Goal: Information Seeking & Learning: Learn about a topic

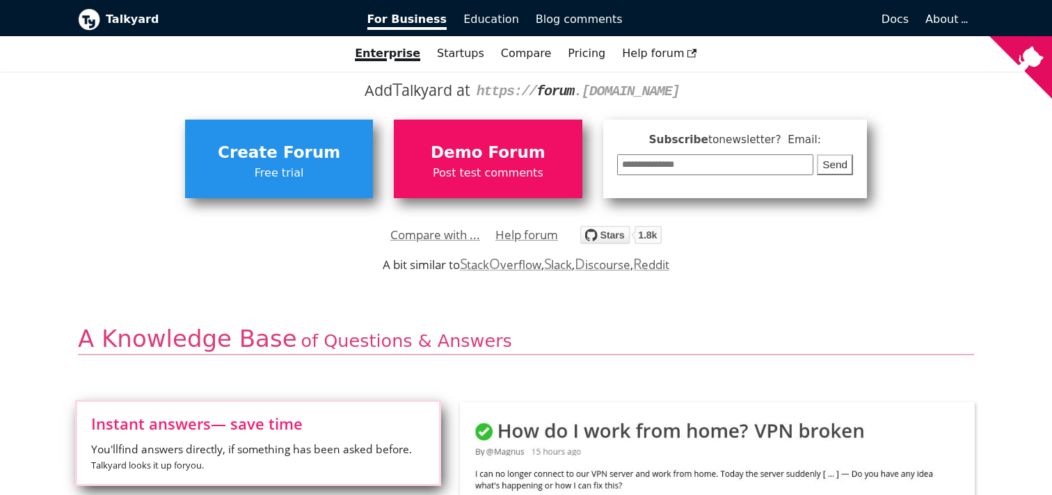
scroll to position [262, 0]
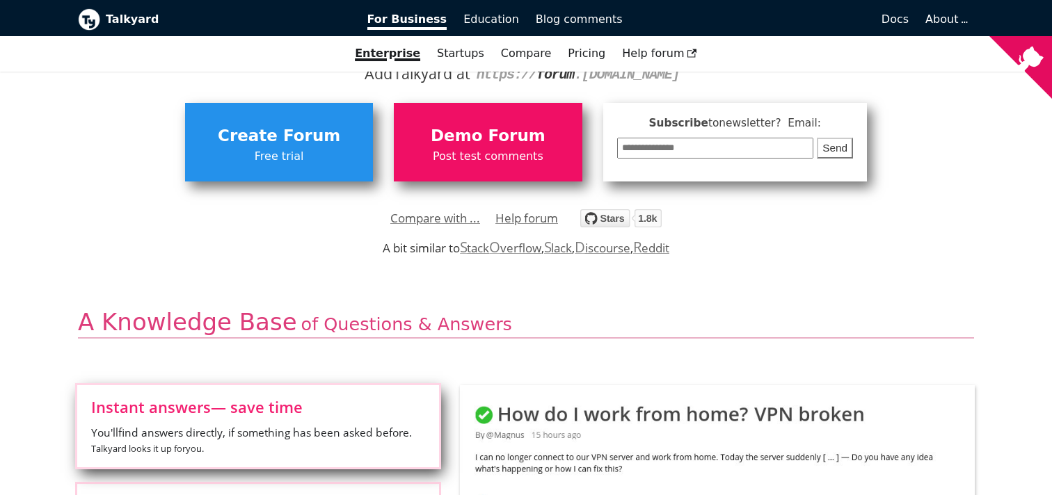
click at [602, 219] on img "Star debiki/talkyard on GitHub" at bounding box center [620, 218] width 81 height 18
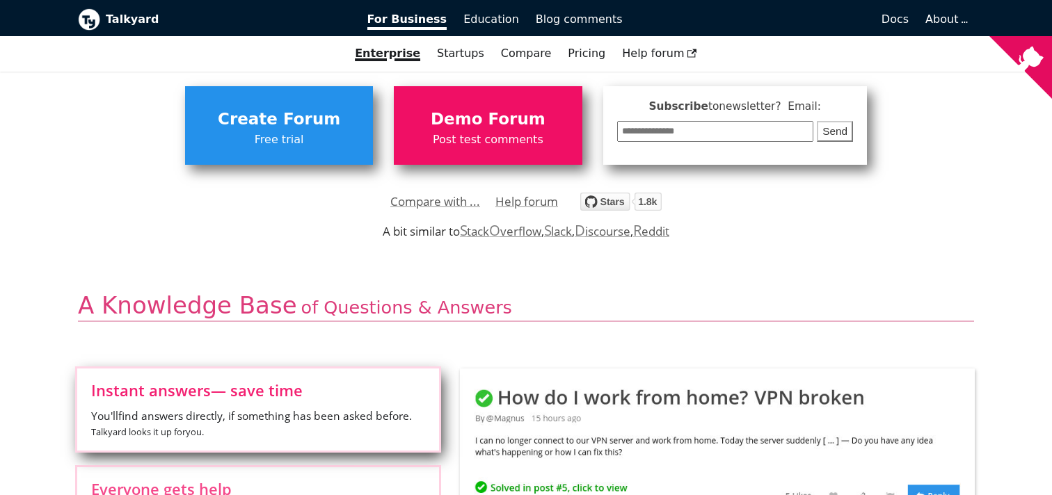
scroll to position [0, 0]
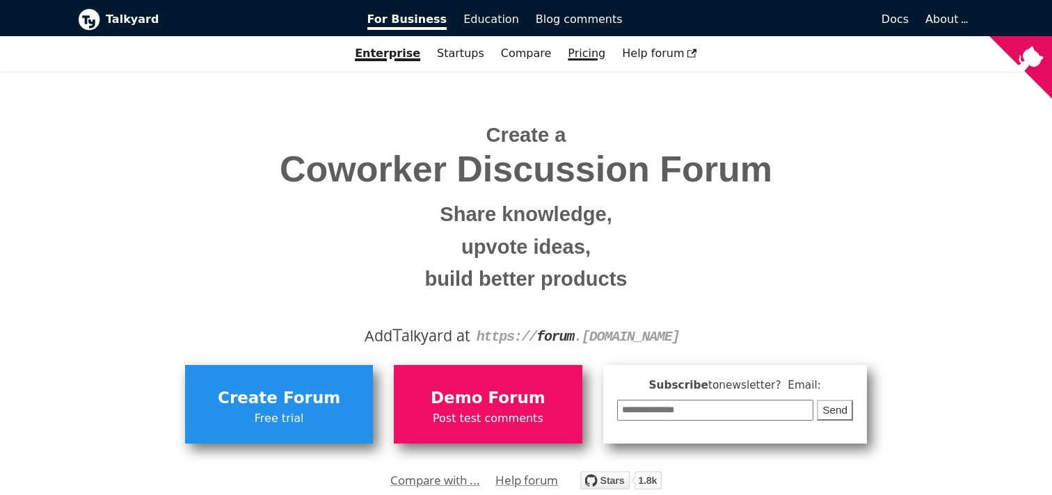
click at [578, 58] on link "Pricing" at bounding box center [586, 54] width 54 height 24
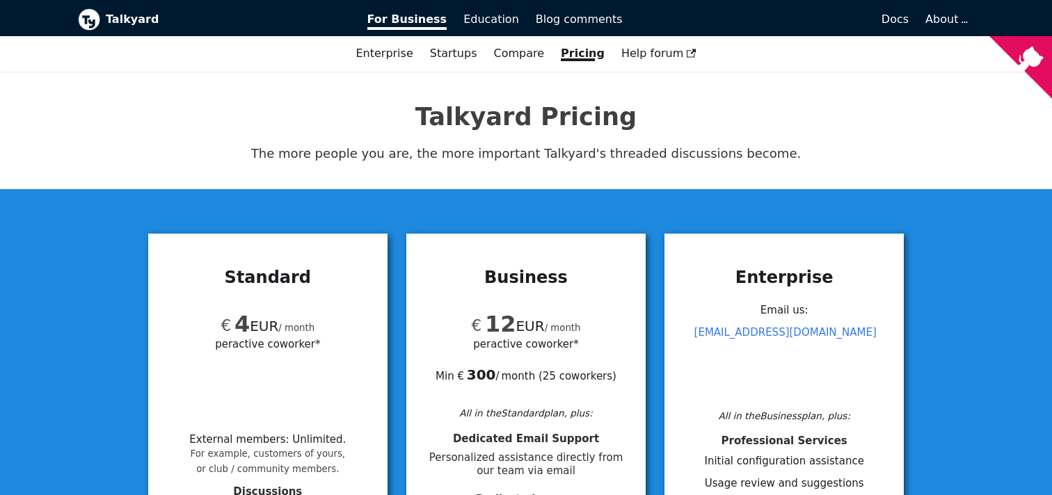
click at [123, 26] on b "Talkyard" at bounding box center [227, 19] width 242 height 18
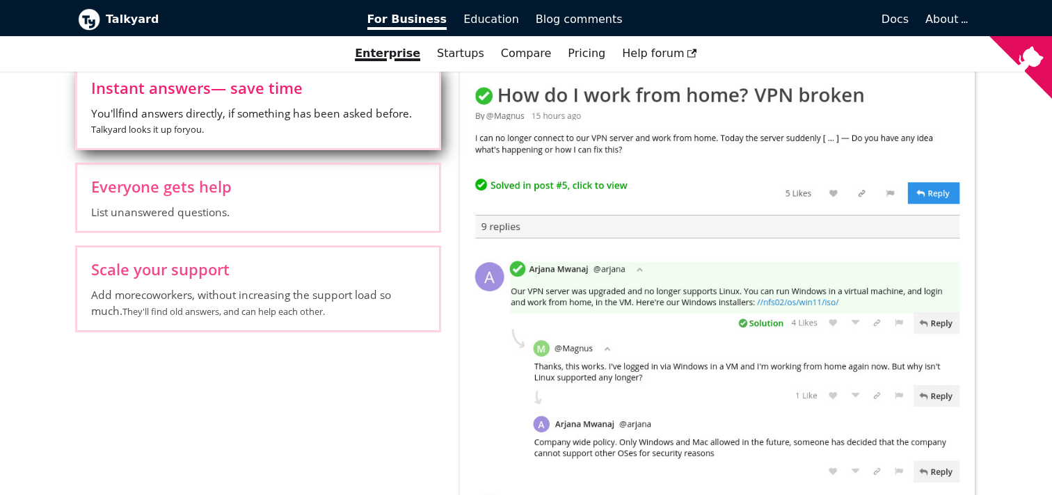
scroll to position [589, 0]
